Goal: Task Accomplishment & Management: Complete application form

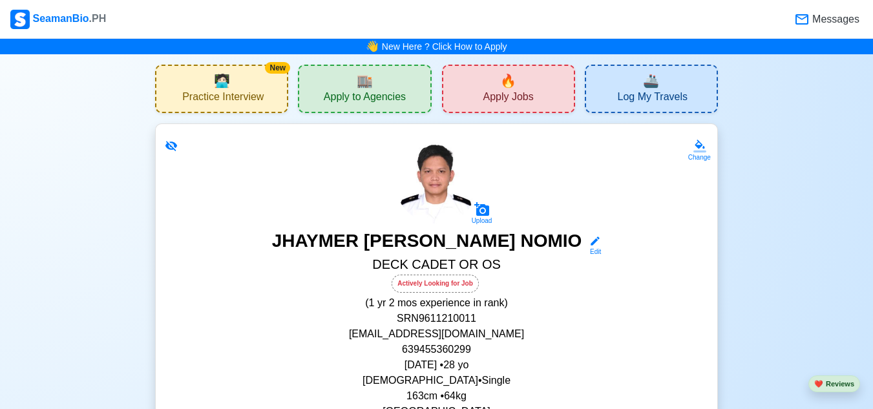
click at [487, 91] on span "Apply Jobs" at bounding box center [508, 98] width 50 height 16
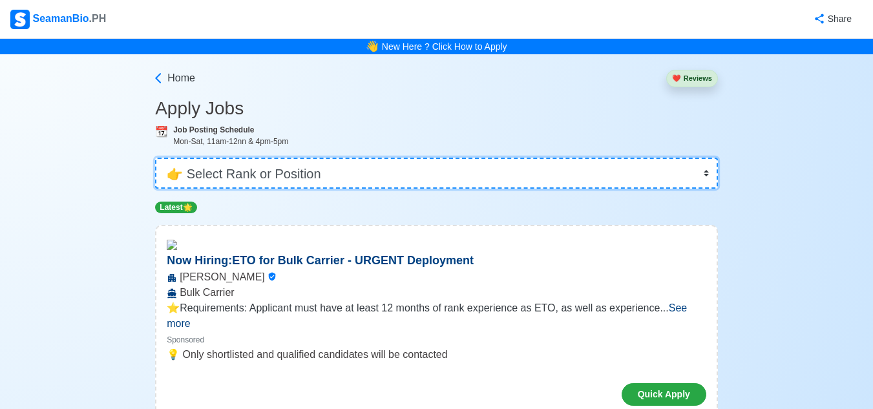
click at [331, 173] on select "👉 Select Rank or Position Master Chief Officer 2nd Officer 3rd Officer Junior O…" at bounding box center [436, 173] width 563 height 31
select select "[PERSON_NAME]"
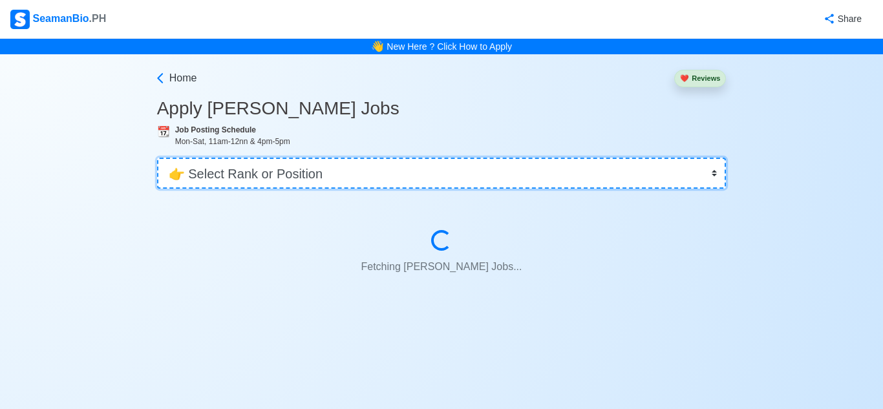
click at [251, 173] on select "👉 Select Rank or Position Master Chief Officer 2nd Officer 3rd Officer Junior O…" at bounding box center [441, 173] width 569 height 31
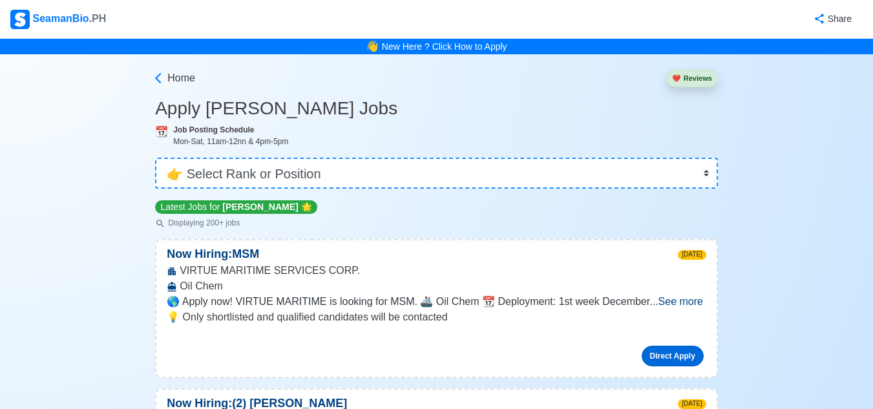
click at [681, 356] on link "Direct Apply" at bounding box center [673, 356] width 62 height 21
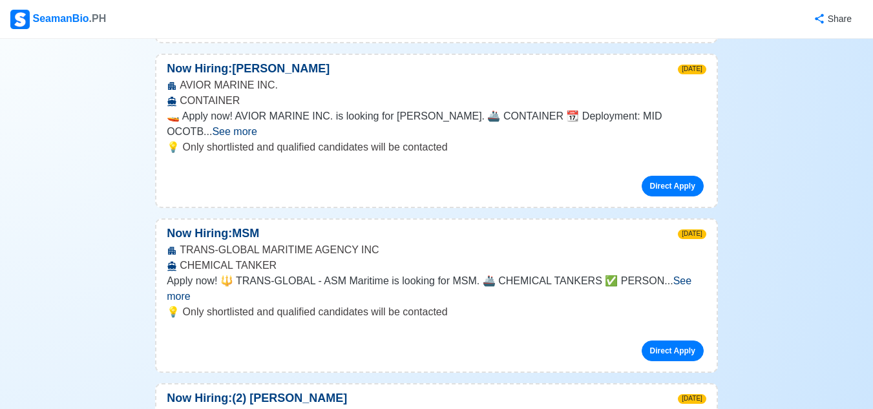
scroll to position [525, 0]
